Goal: Use online tool/utility

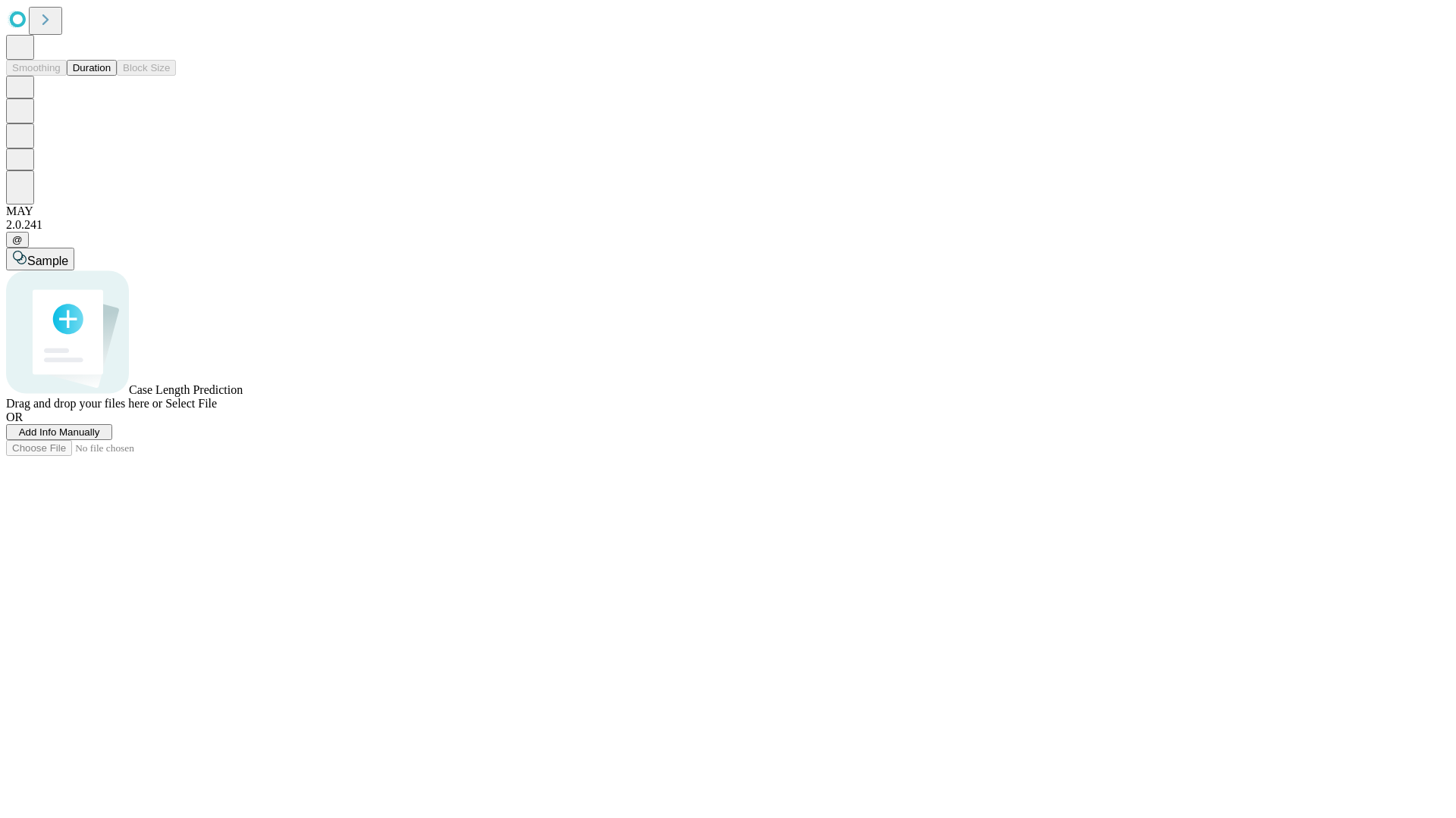
click at [111, 76] on button "Duration" at bounding box center [92, 68] width 50 height 16
click at [69, 255] on span "Sample" at bounding box center [48, 261] width 41 height 12
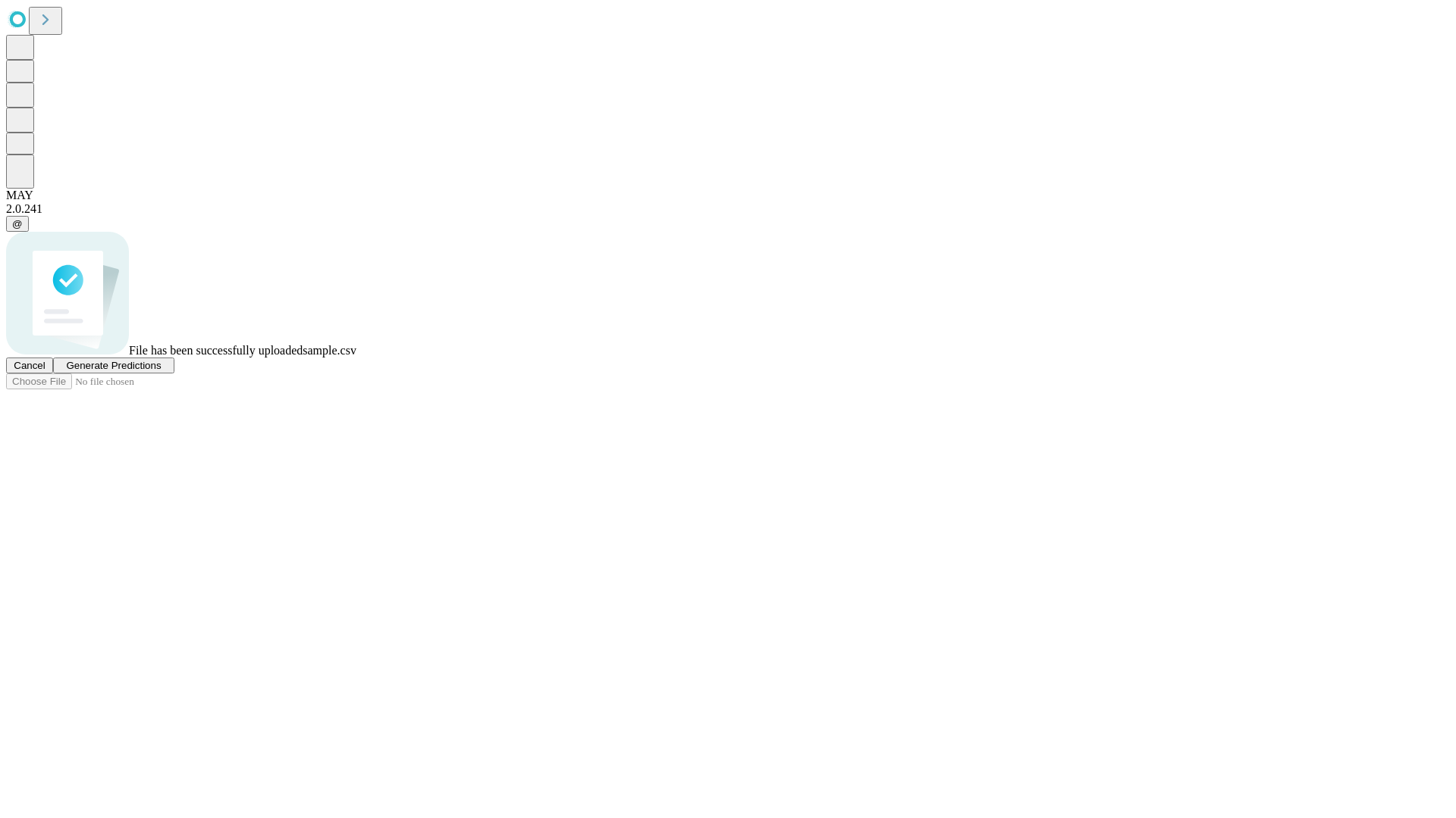
click at [160, 372] on span "Generate Predictions" at bounding box center [113, 365] width 95 height 12
